Goal: Task Accomplishment & Management: Manage account settings

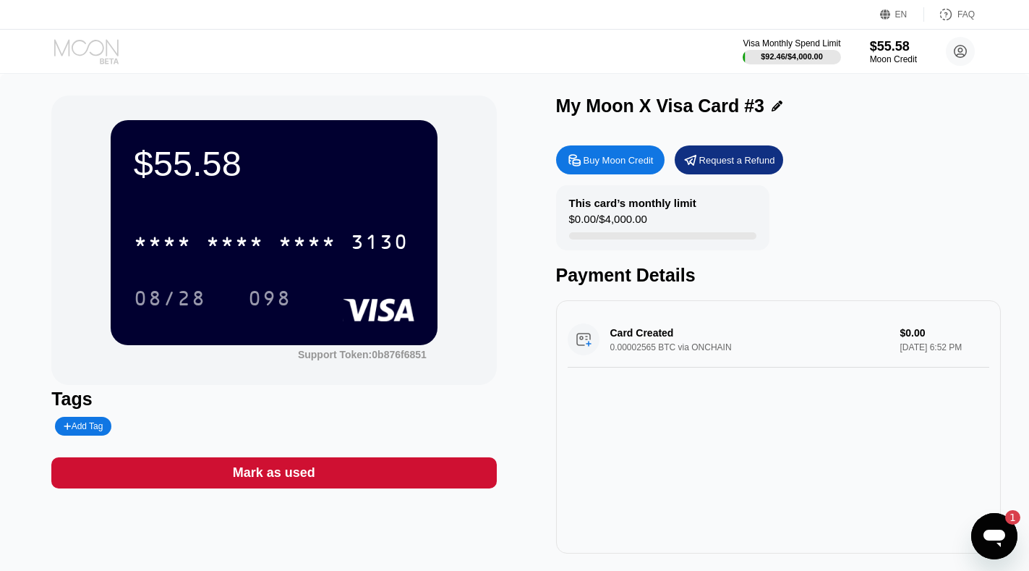
click at [74, 42] on icon at bounding box center [86, 47] width 64 height 17
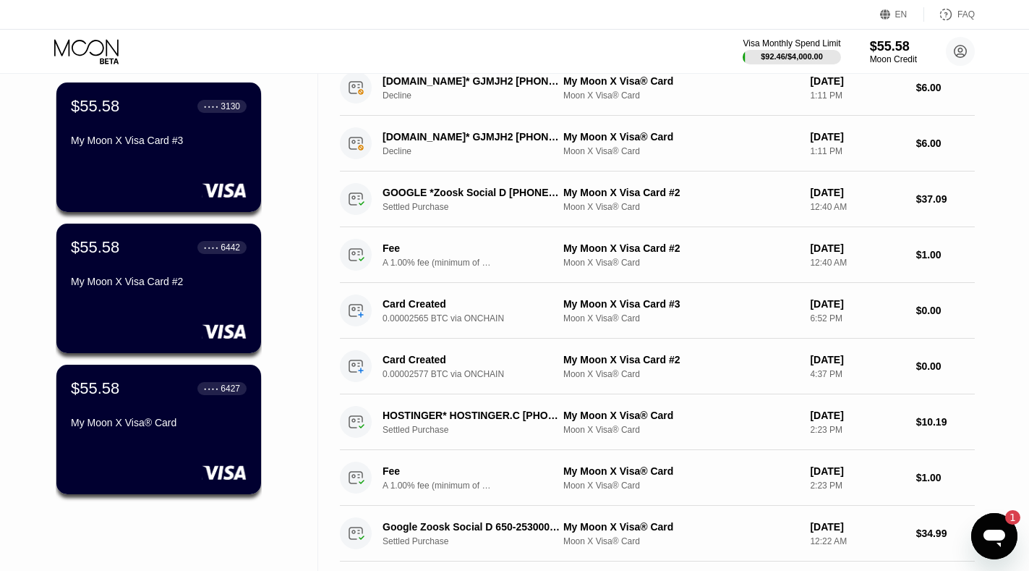
scroll to position [120, 0]
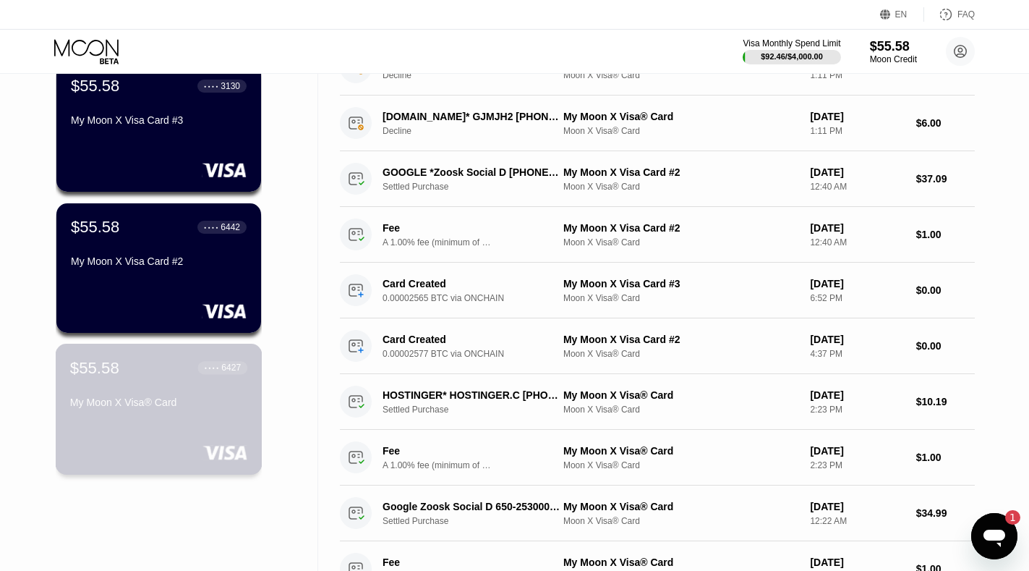
click at [206, 404] on div "My Moon X Visa® Card" at bounding box center [158, 402] width 177 height 12
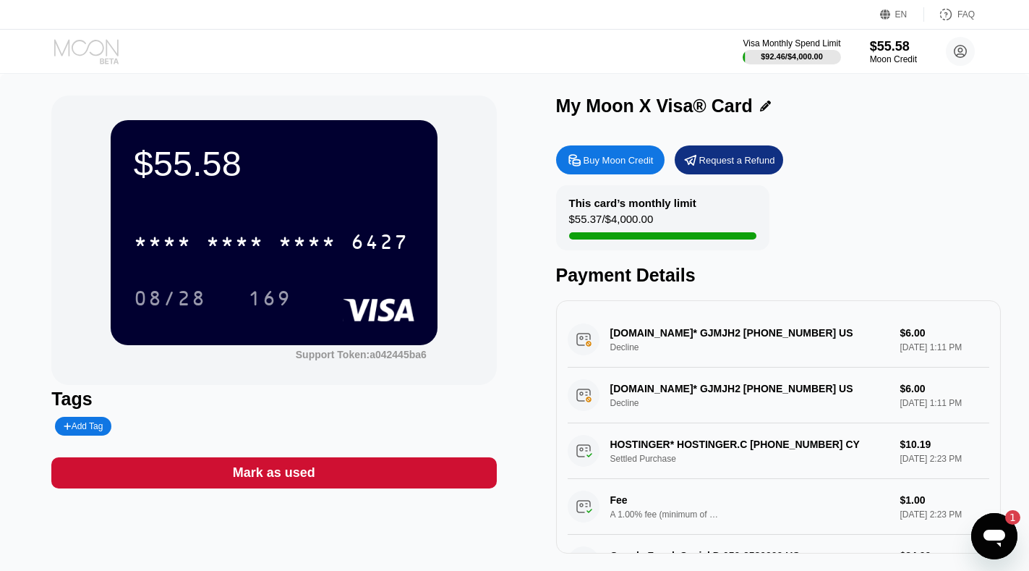
click at [76, 47] on icon at bounding box center [87, 51] width 67 height 25
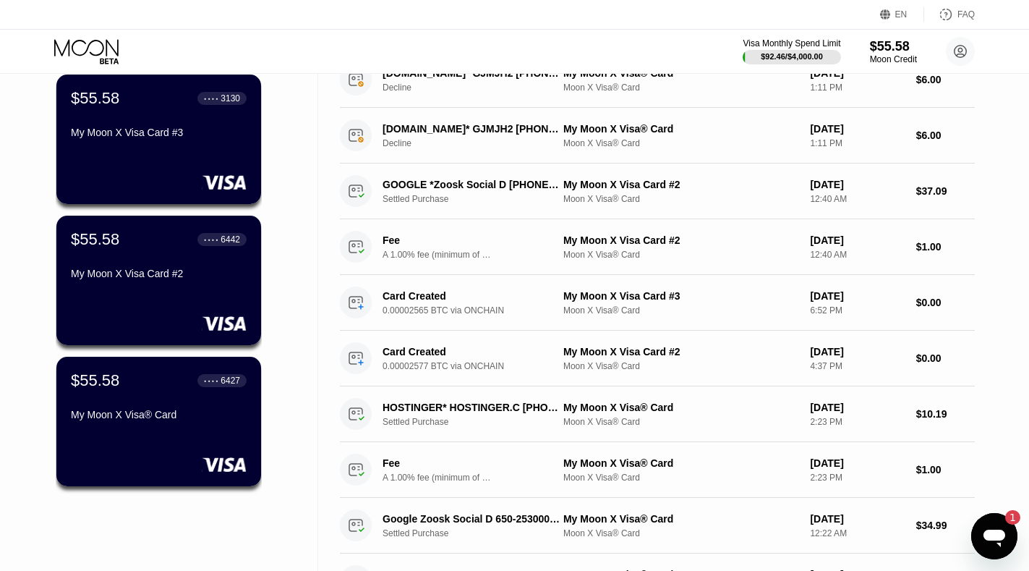
scroll to position [117, 0]
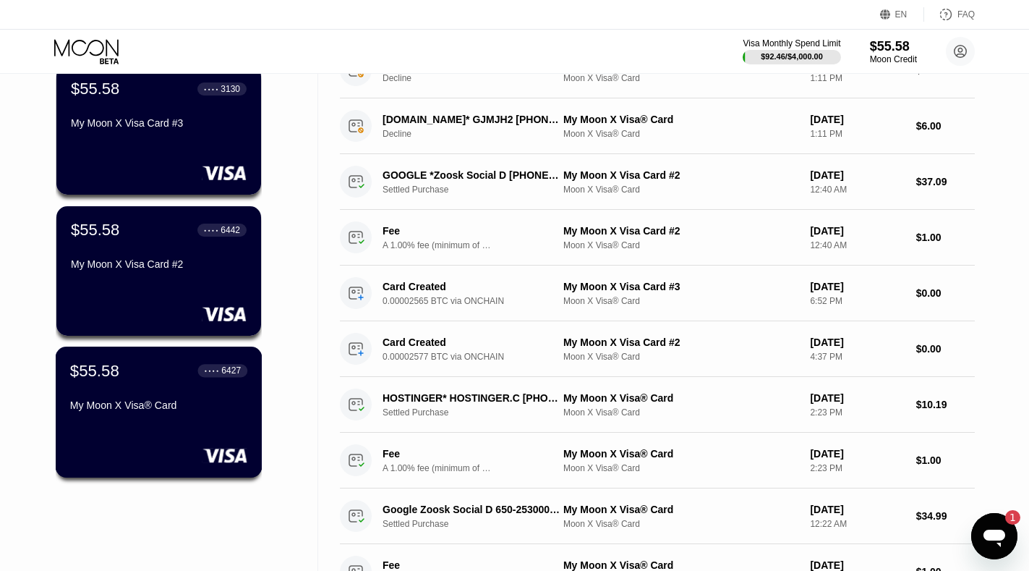
click at [225, 403] on div "$55.58 ● ● ● ● 6427 My Moon X Visa® Card" at bounding box center [158, 389] width 177 height 56
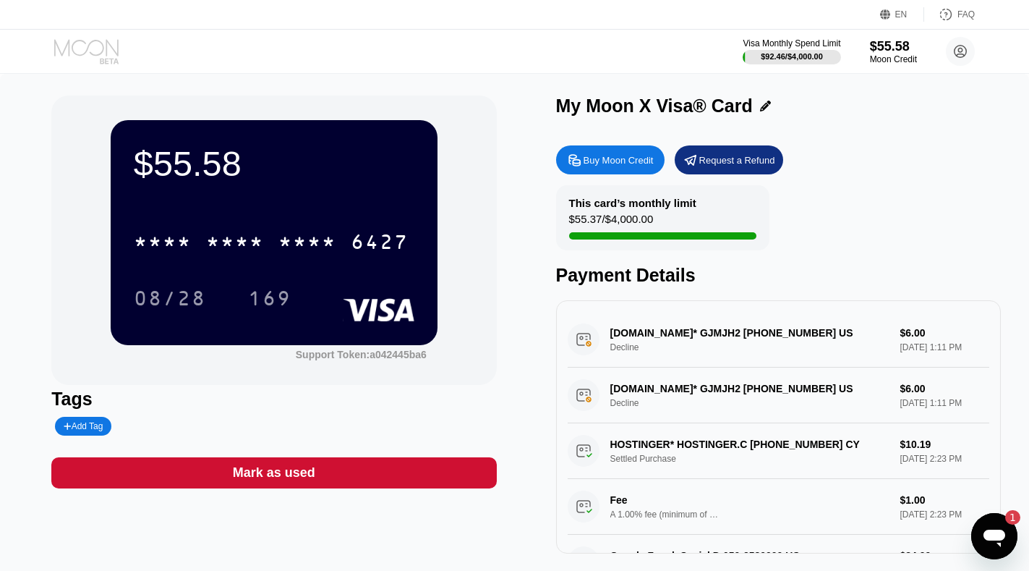
click at [74, 46] on icon at bounding box center [87, 51] width 67 height 25
